Goal: Information Seeking & Learning: Learn about a topic

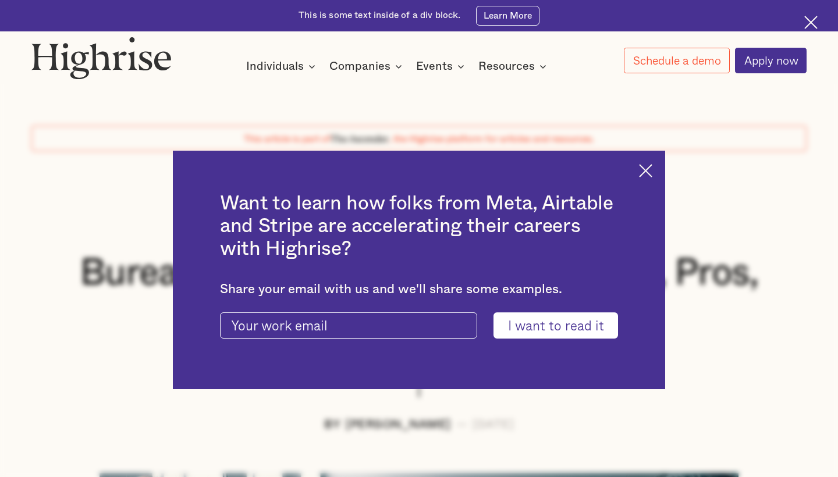
click at [652, 163] on div "Want to learn how folks from Meta, Airtable and Stripe are accelerating their c…" at bounding box center [419, 270] width 492 height 239
click at [643, 169] on img at bounding box center [645, 170] width 13 height 13
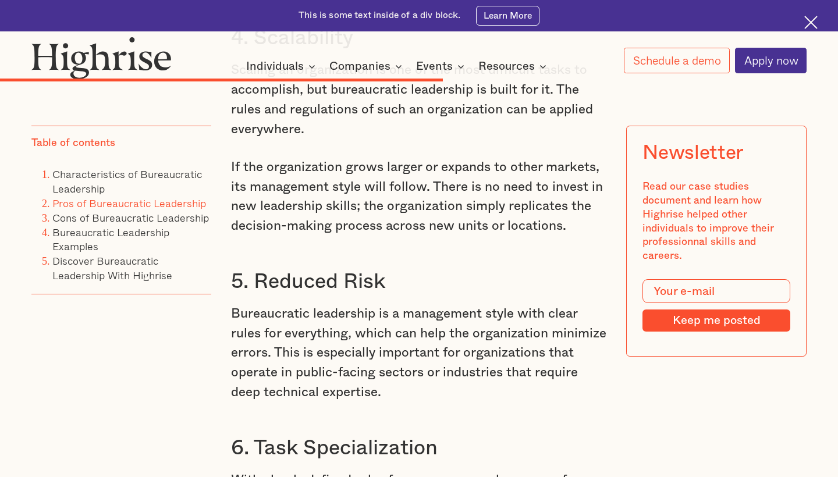
scroll to position [5113, 0]
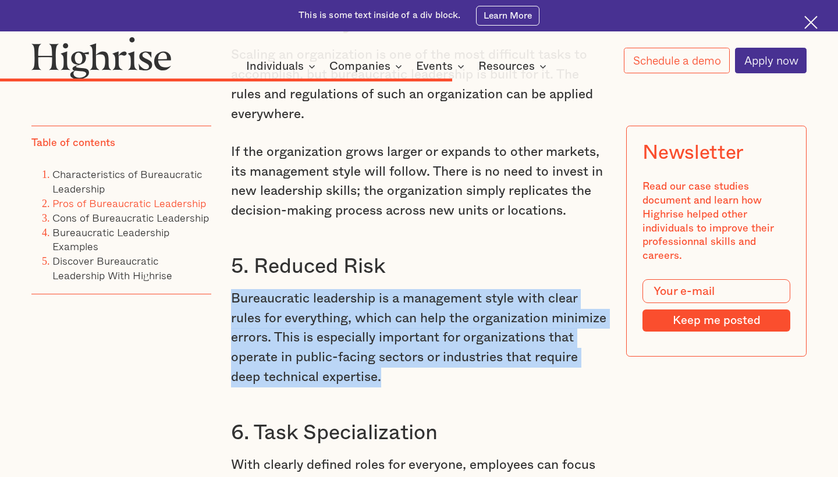
drag, startPoint x: 229, startPoint y: 218, endPoint x: 465, endPoint y: 298, distance: 250.0
copy p "Bureaucratic leadership is a management style with clear rules for everything, …"
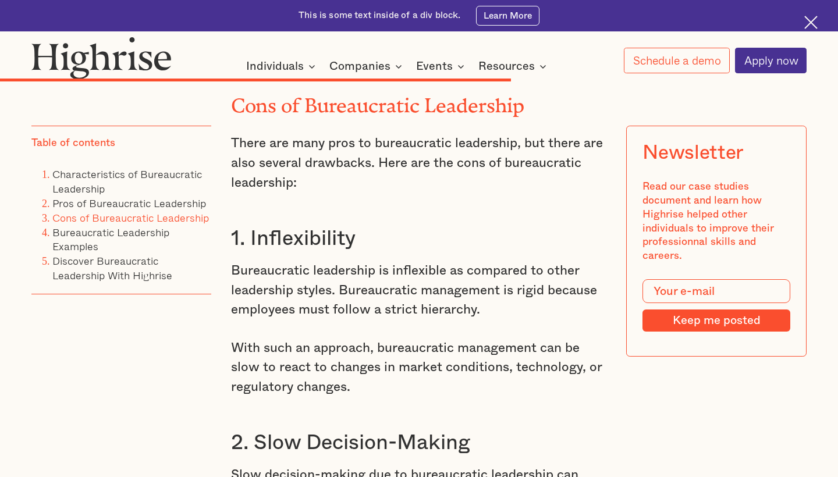
scroll to position [5693, 0]
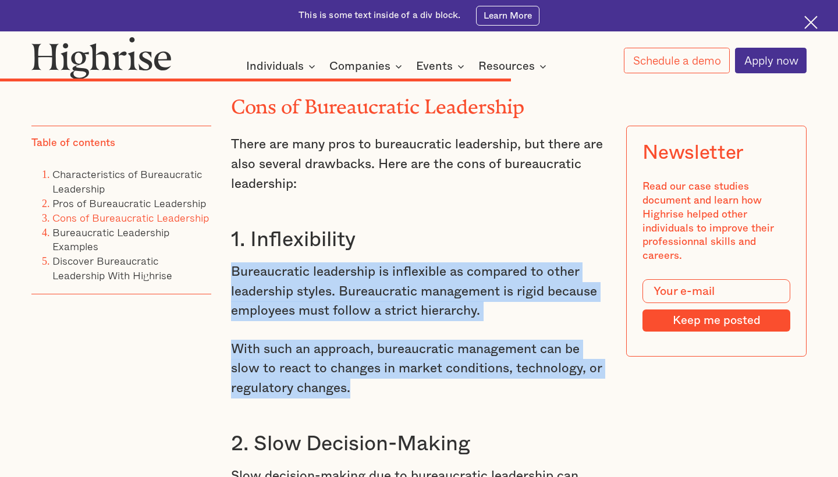
drag, startPoint x: 232, startPoint y: 187, endPoint x: 354, endPoint y: 307, distance: 171.1
copy div "Bureaucratic leadership is inflexible as compared to other leadership styles. B…"
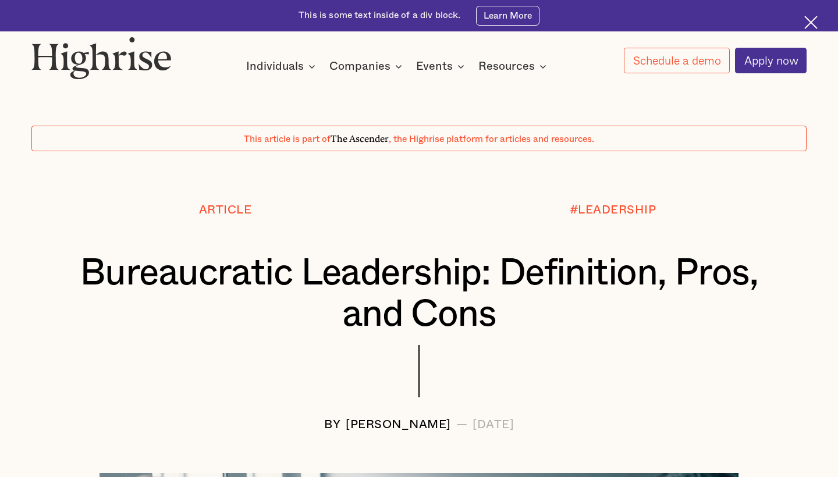
scroll to position [0, 0]
click at [346, 420] on div "[PERSON_NAME]" at bounding box center [398, 424] width 105 height 13
copy div "[PERSON_NAME]"
click at [373, 423] on div "[PERSON_NAME]" at bounding box center [398, 424] width 105 height 13
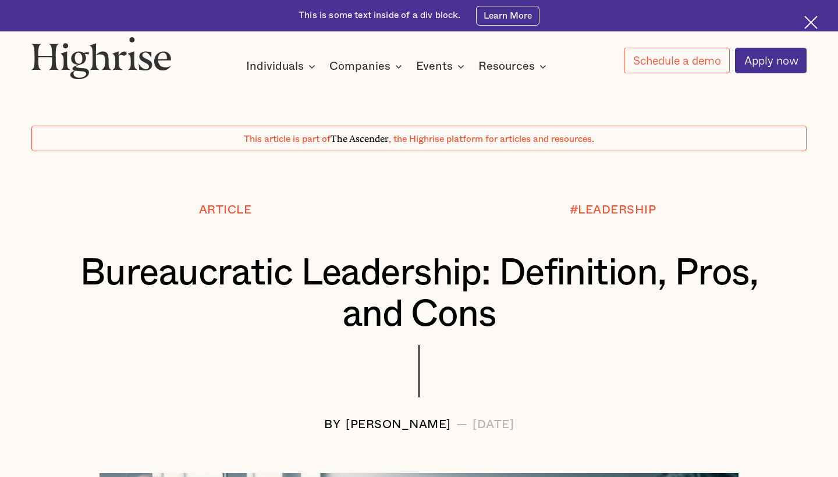
click at [373, 423] on div "[PERSON_NAME]" at bounding box center [398, 424] width 105 height 13
copy div "Langat"
